Goal: Navigation & Orientation: Go to known website

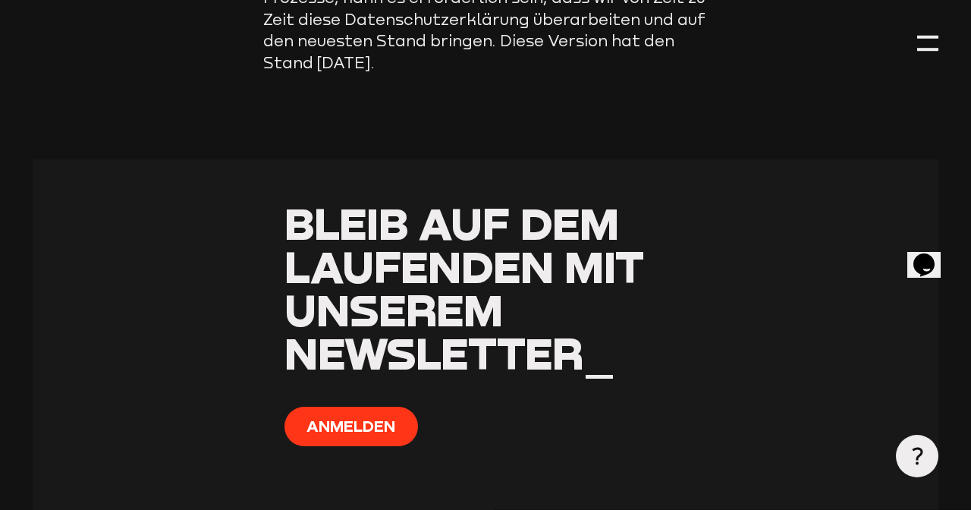
scroll to position [13797, 0]
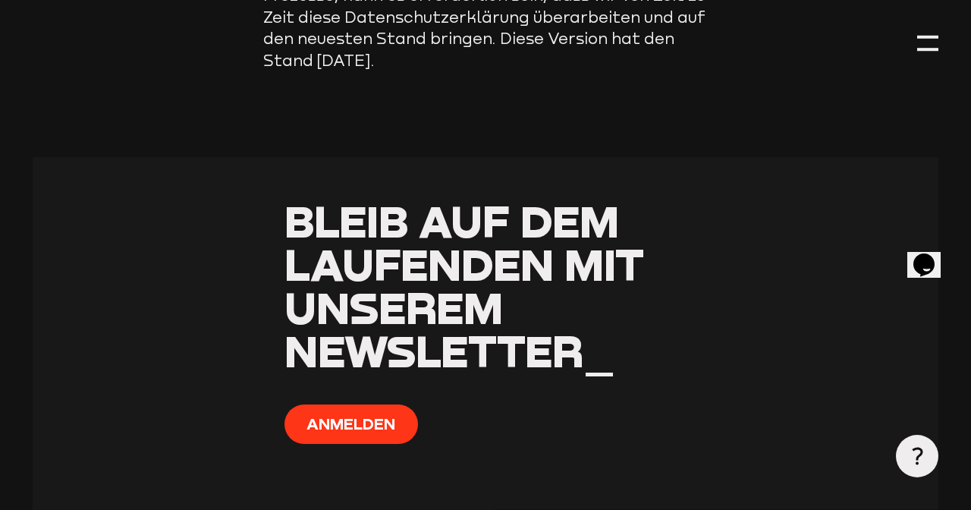
click at [370, 405] on button "Anmelden" at bounding box center [352, 424] width 134 height 39
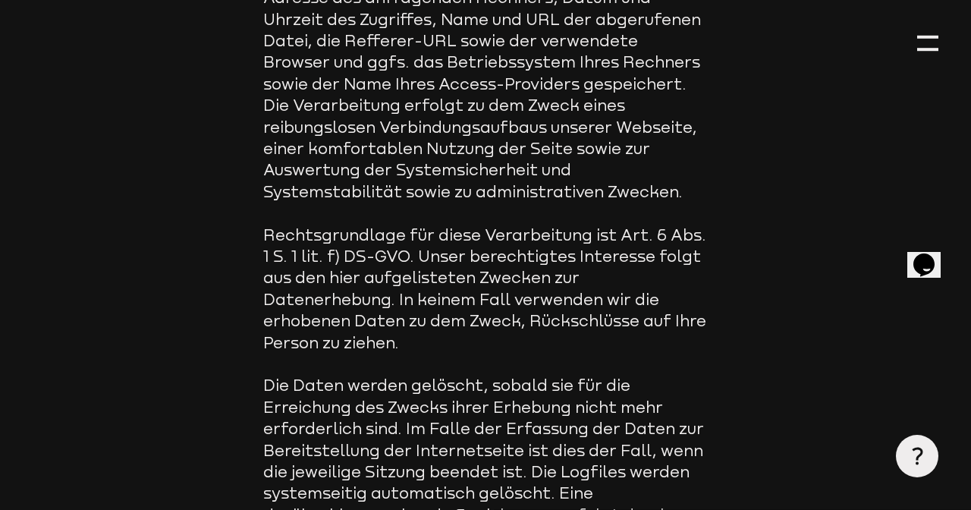
scroll to position [0, 0]
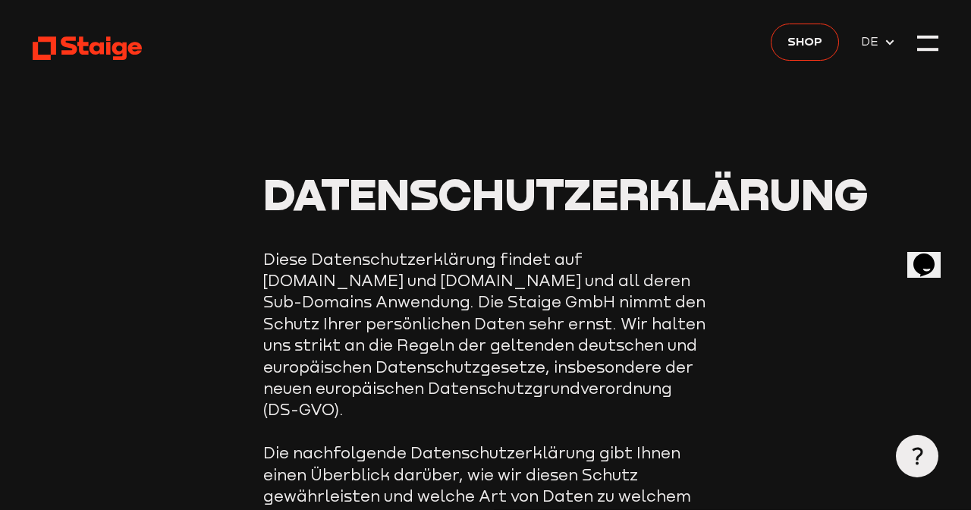
click at [932, 45] on div at bounding box center [928, 43] width 21 height 21
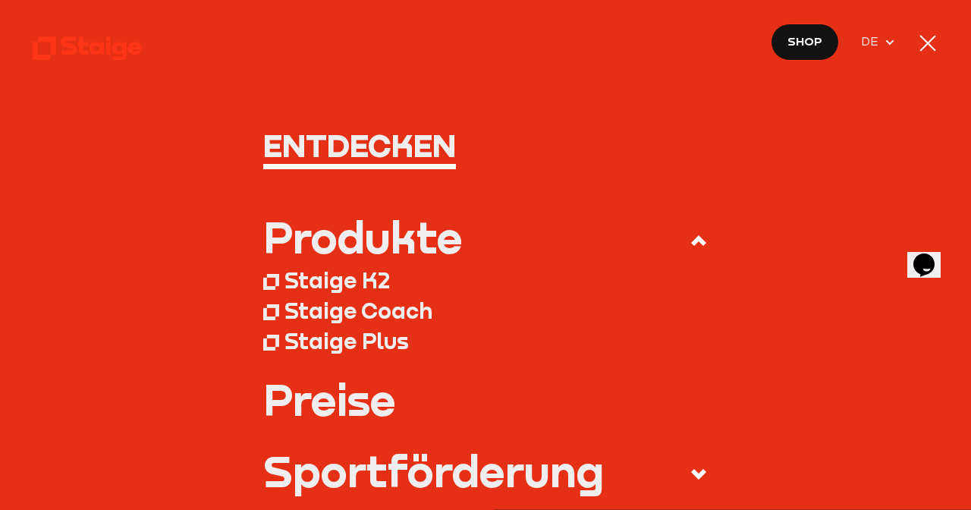
click at [932, 39] on div at bounding box center [928, 43] width 16 height 16
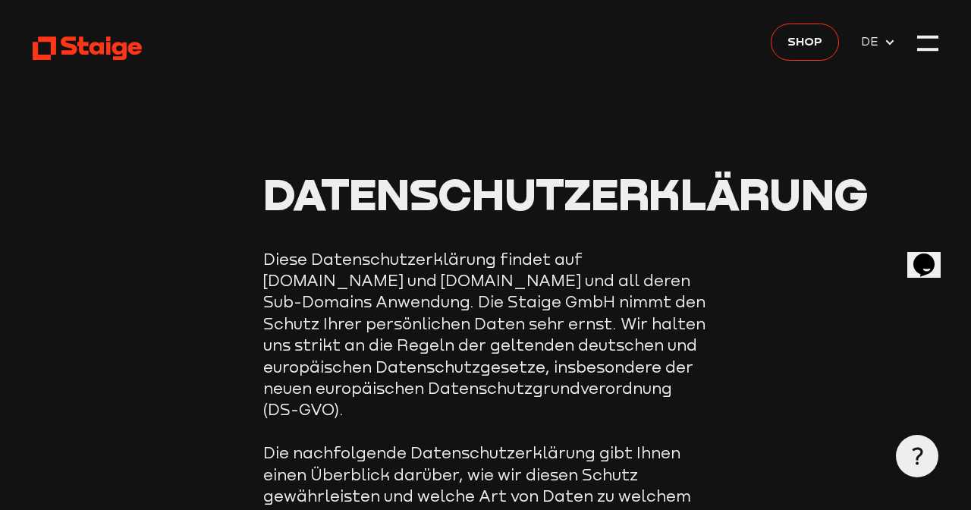
click at [937, 36] on div at bounding box center [928, 37] width 21 height 3
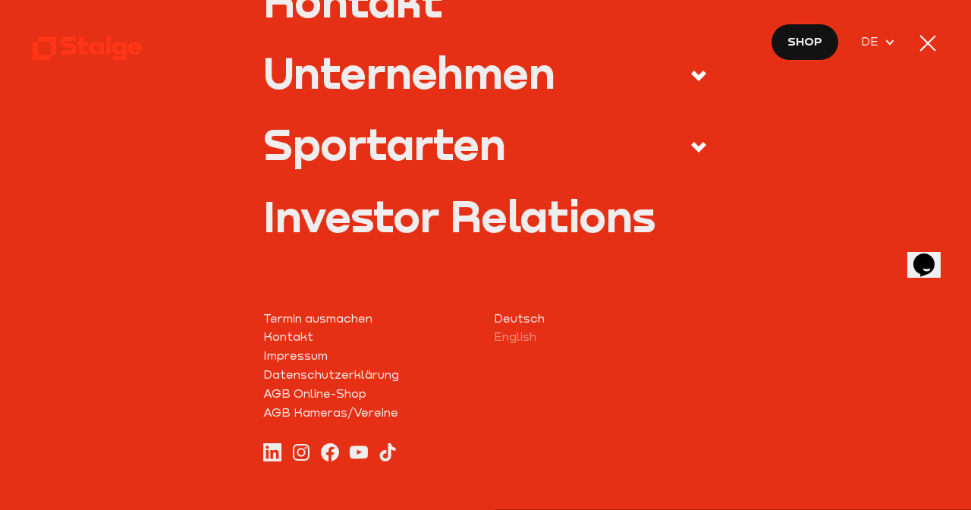
scroll to position [726, 0]
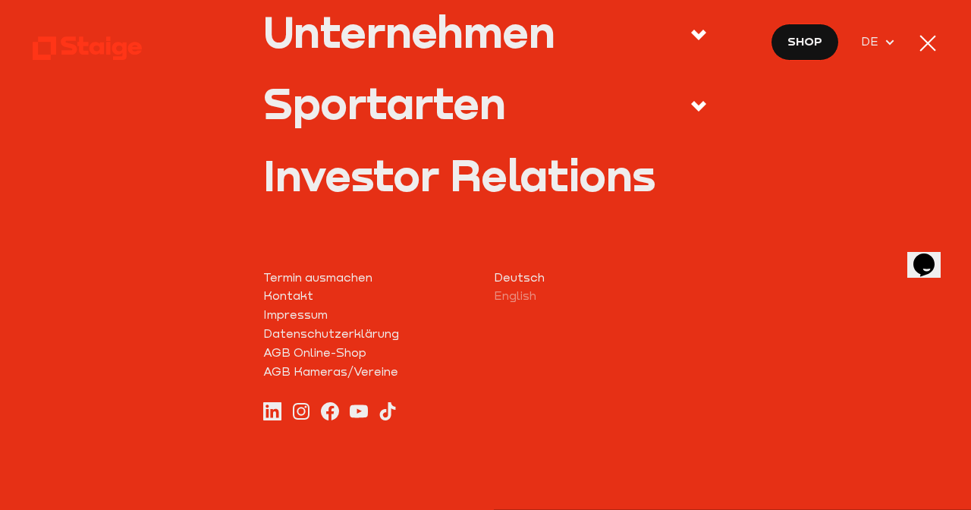
click at [937, 36] on div at bounding box center [928, 43] width 21 height 21
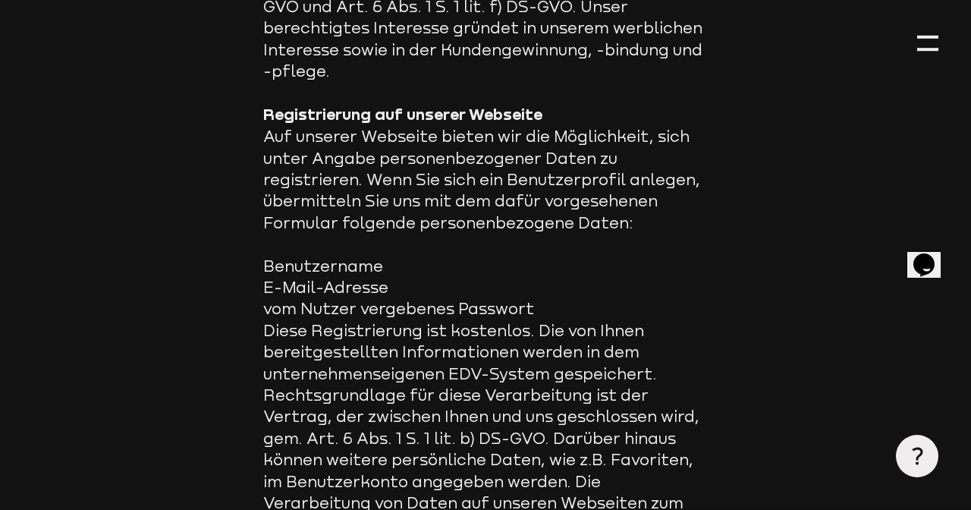
scroll to position [0, 0]
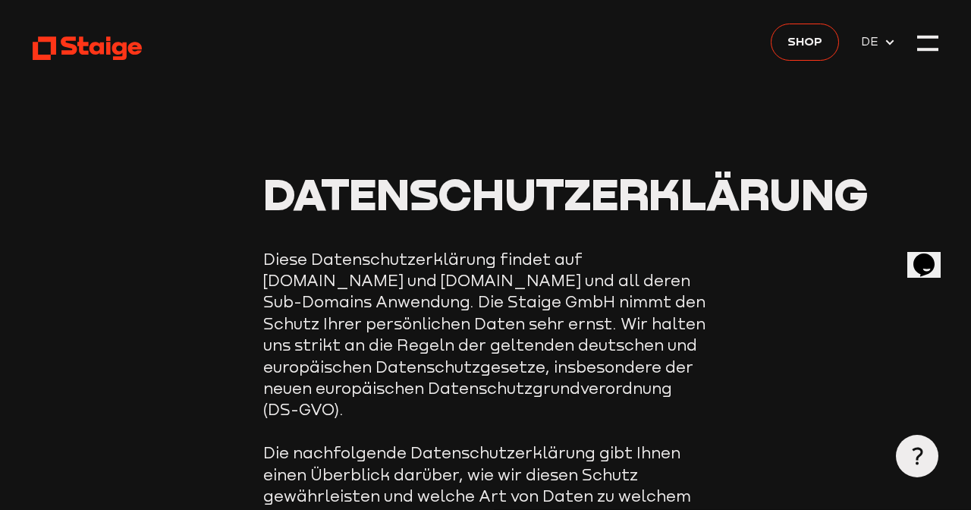
click at [935, 41] on div at bounding box center [928, 43] width 21 height 21
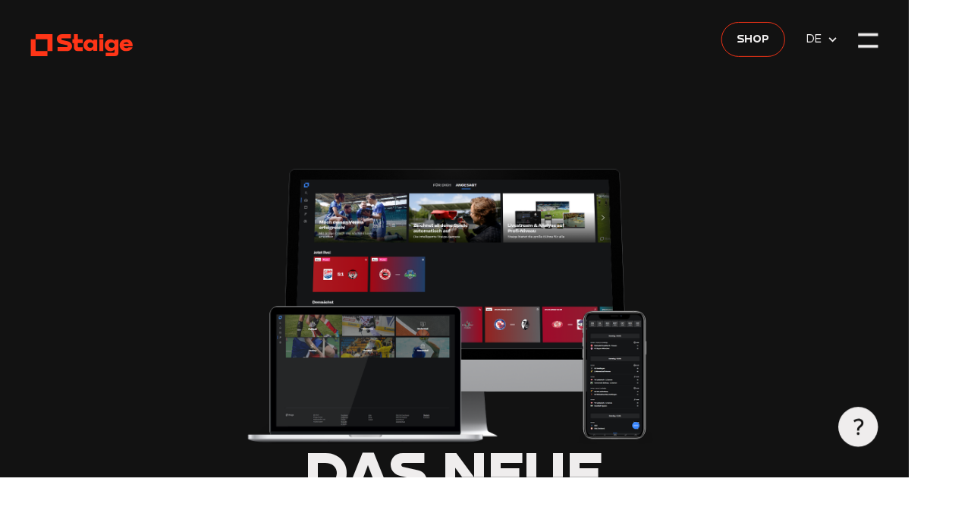
click at [939, 36] on div at bounding box center [928, 37] width 21 height 3
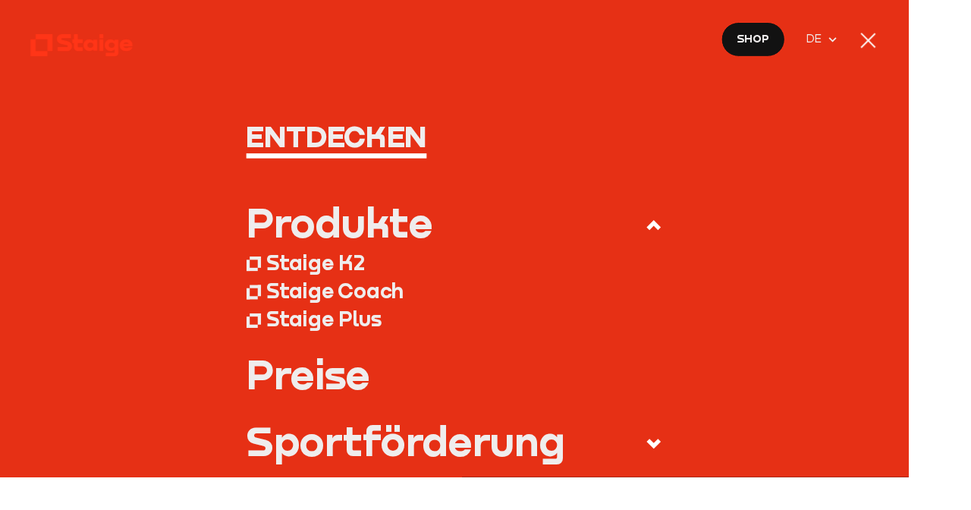
click at [936, 43] on div at bounding box center [928, 43] width 16 height 16
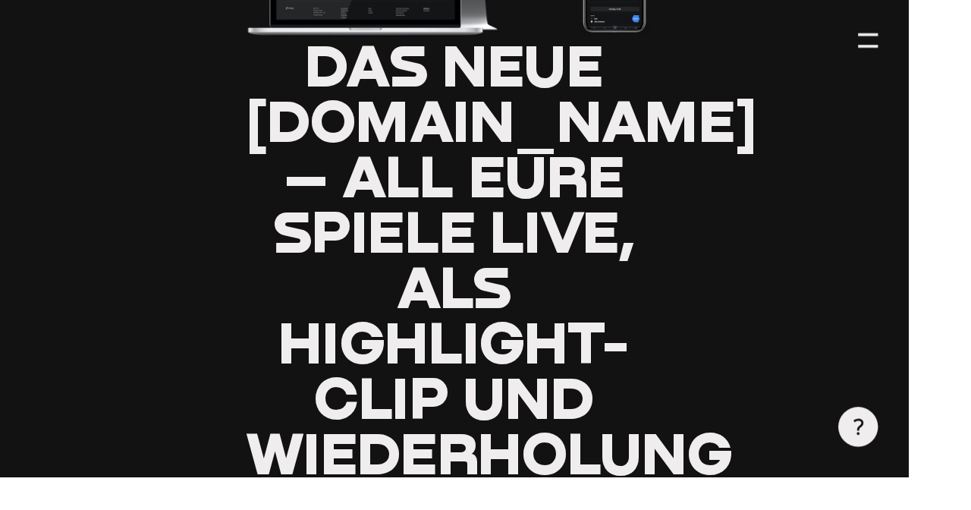
type input "0.8"
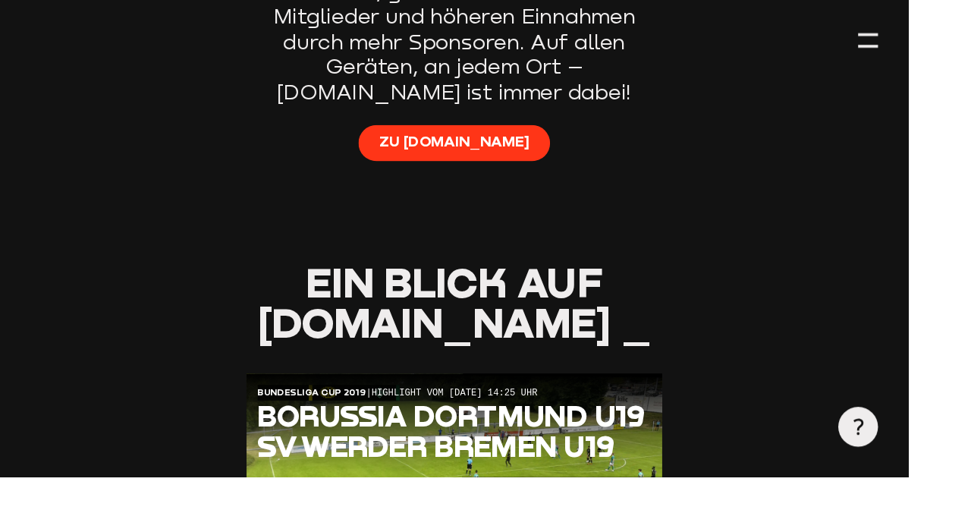
scroll to position [1181, 0]
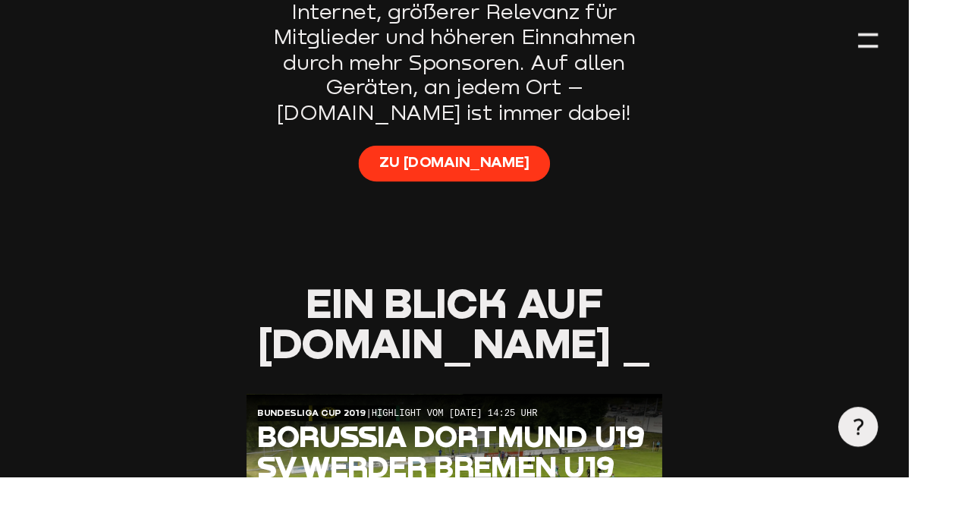
click at [505, 163] on span "Zu [DOMAIN_NAME]" at bounding box center [485, 173] width 160 height 21
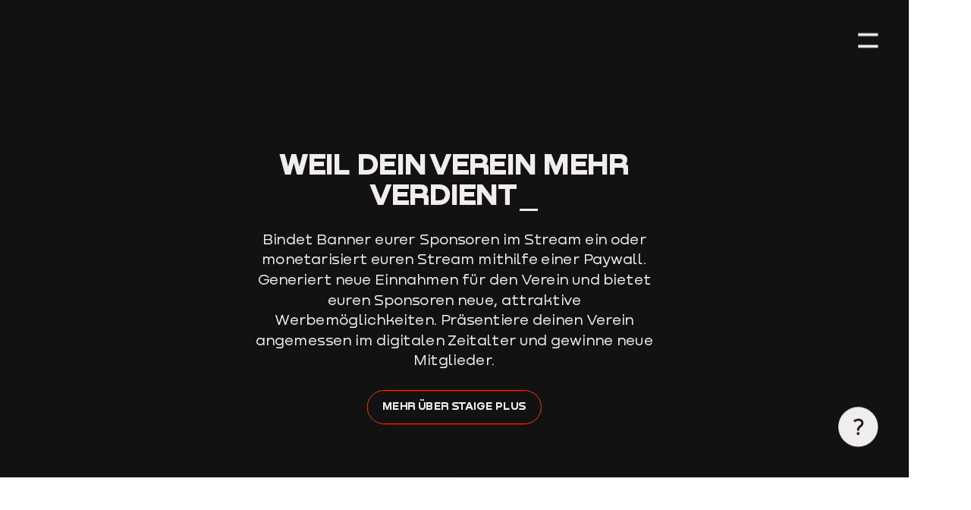
scroll to position [4972, 0]
